Goal: Transaction & Acquisition: Purchase product/service

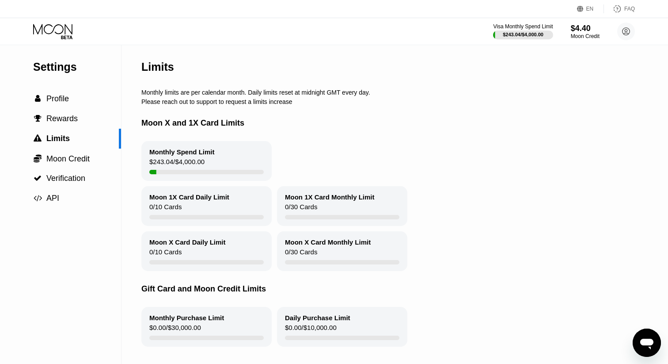
click at [56, 29] on icon at bounding box center [53, 31] width 41 height 15
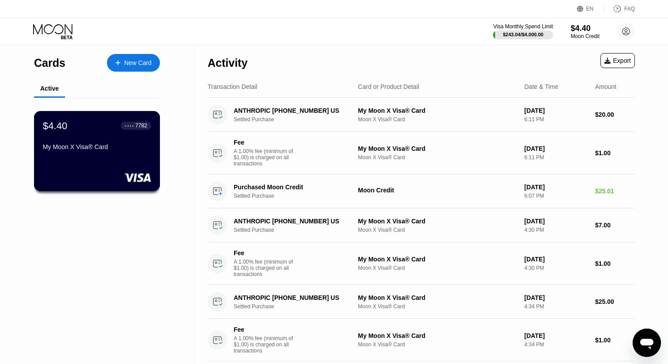
click at [84, 177] on div at bounding box center [97, 177] width 108 height 9
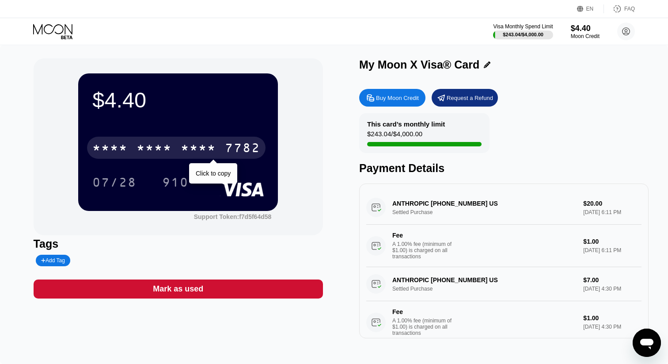
click at [140, 148] on div "* * * *" at bounding box center [154, 149] width 35 height 14
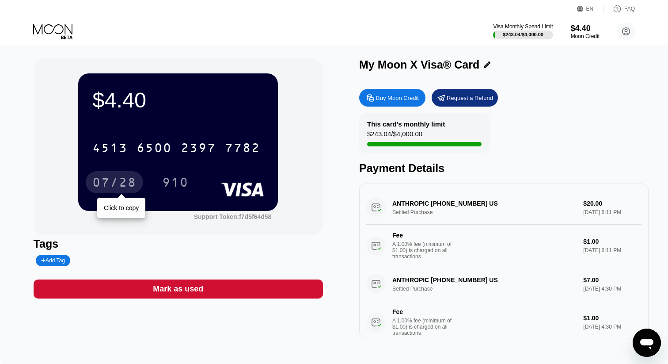
click at [129, 182] on div "07/28" at bounding box center [114, 183] width 44 height 14
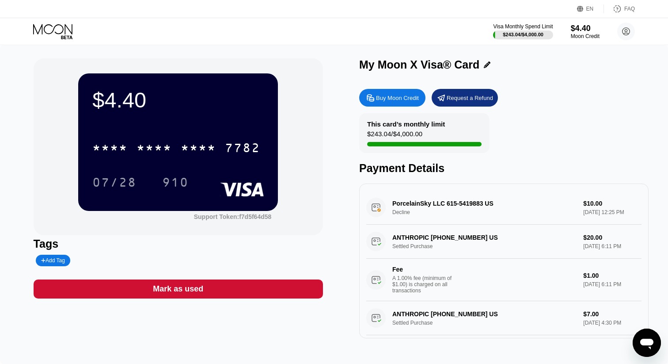
click at [175, 109] on div "$4.40" at bounding box center [177, 99] width 171 height 25
click at [390, 102] on div "Buy Moon Credit" at bounding box center [392, 98] width 66 height 18
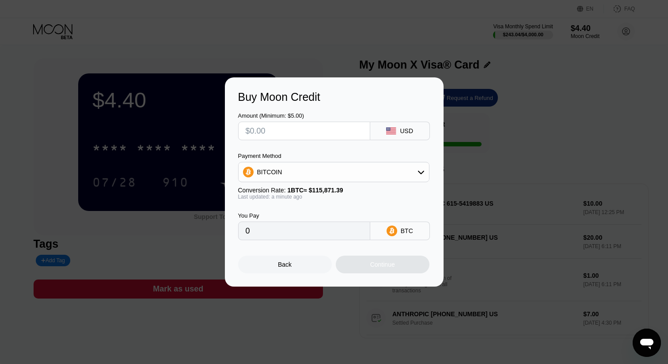
click at [329, 125] on input "text" at bounding box center [304, 131] width 117 height 18
type input "$3"
type input "0.00002590"
type input "$30"
type input "0.00025891"
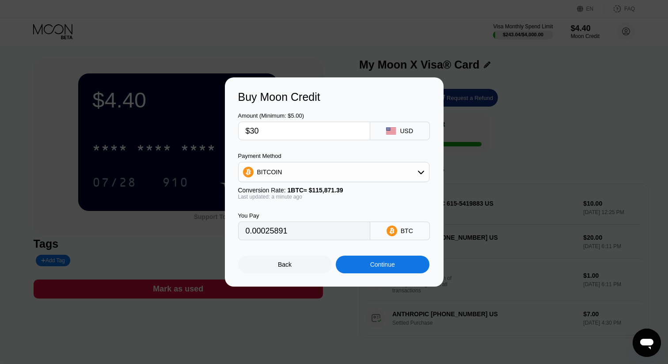
type input "$30"
click at [331, 174] on div "BITCOIN" at bounding box center [334, 172] width 190 height 18
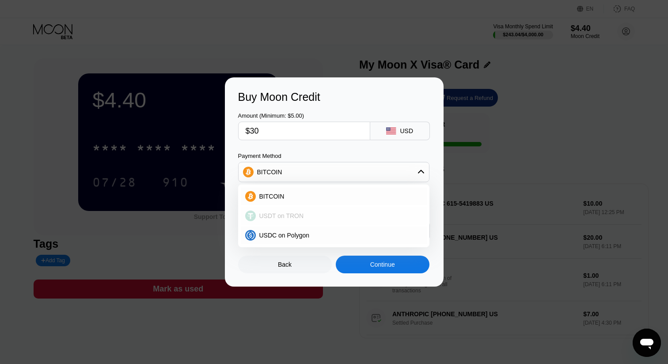
click at [311, 213] on div "USDT on TRON" at bounding box center [339, 215] width 167 height 7
type input "30.30"
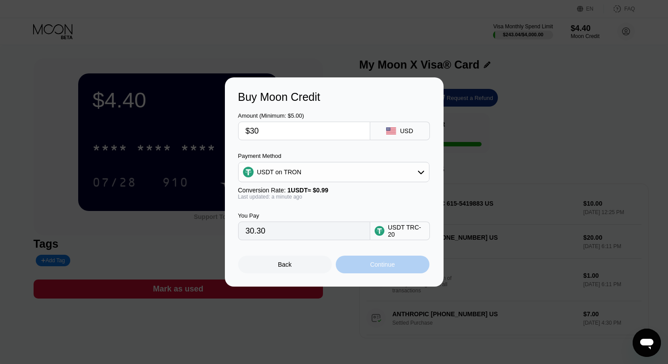
click at [373, 261] on div "Continue" at bounding box center [382, 264] width 25 height 7
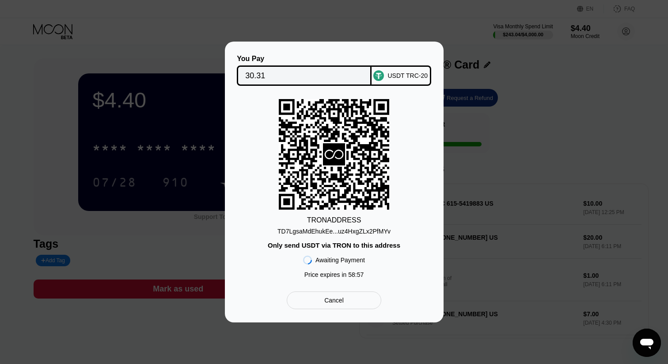
click at [356, 232] on div "TD7LgsaMdEhukEe...uz4HxgZLx2PfMYv" at bounding box center [334, 231] width 113 height 7
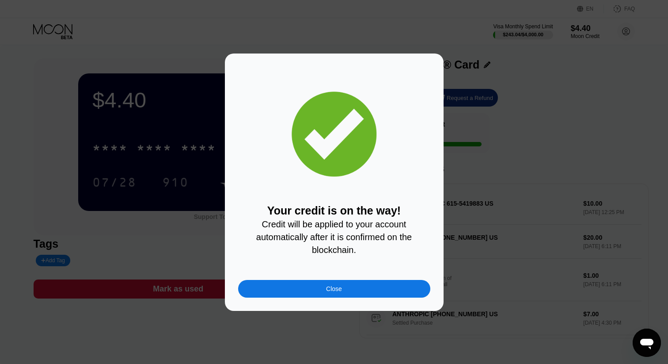
click at [304, 283] on div "Close" at bounding box center [334, 289] width 192 height 18
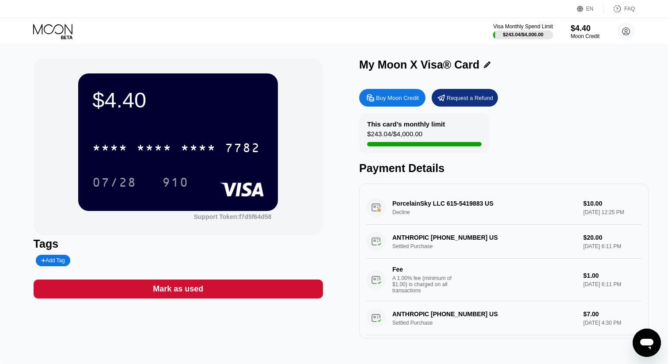
click at [55, 29] on icon at bounding box center [53, 31] width 41 height 15
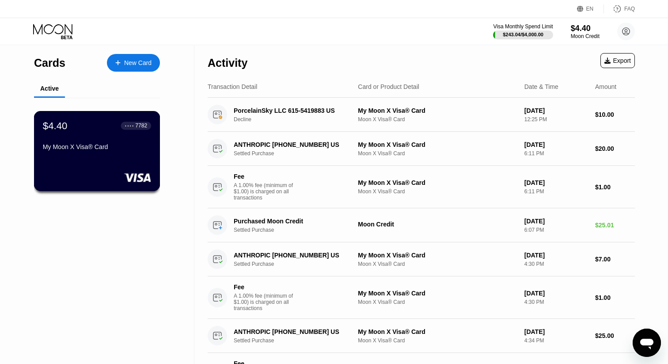
click at [79, 119] on div "$4.40 ● ● ● ● 7782 My Moon X Visa® Card" at bounding box center [97, 151] width 126 height 80
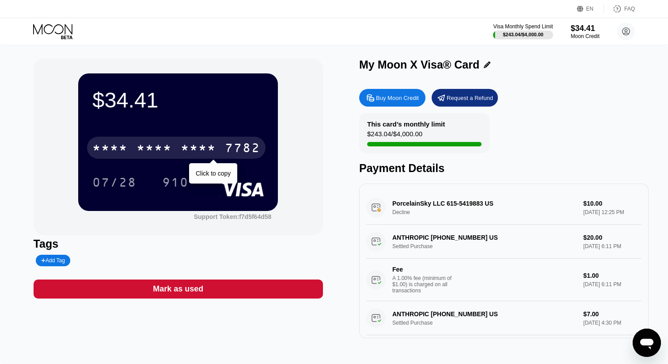
click at [130, 152] on div "* * * * * * * * * * * * 7782" at bounding box center [176, 148] width 179 height 22
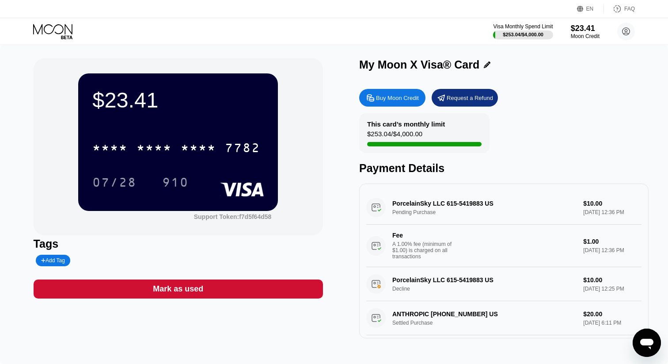
click at [434, 122] on div "This card’s monthly limit" at bounding box center [406, 124] width 78 height 8
